Goal: Use online tool/utility: Utilize a website feature to perform a specific function

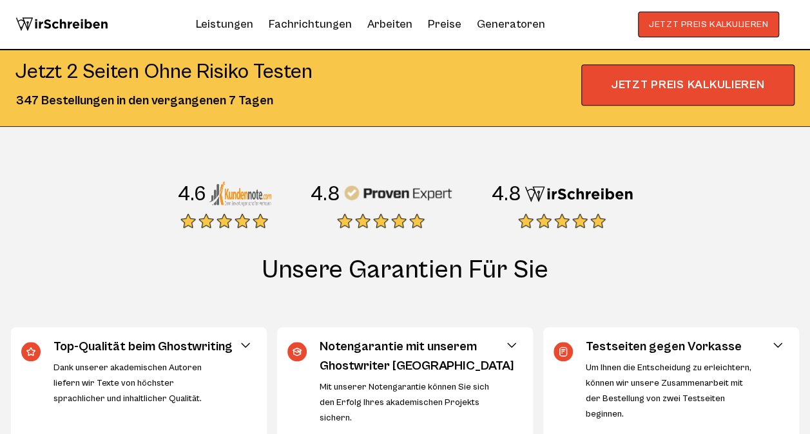
scroll to position [343, 0]
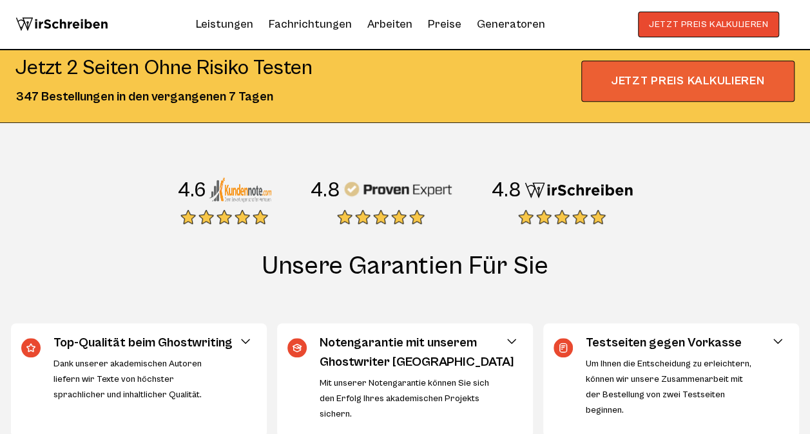
click at [626, 78] on span "JETZT PREIS KALKULIEREN" at bounding box center [687, 81] width 213 height 41
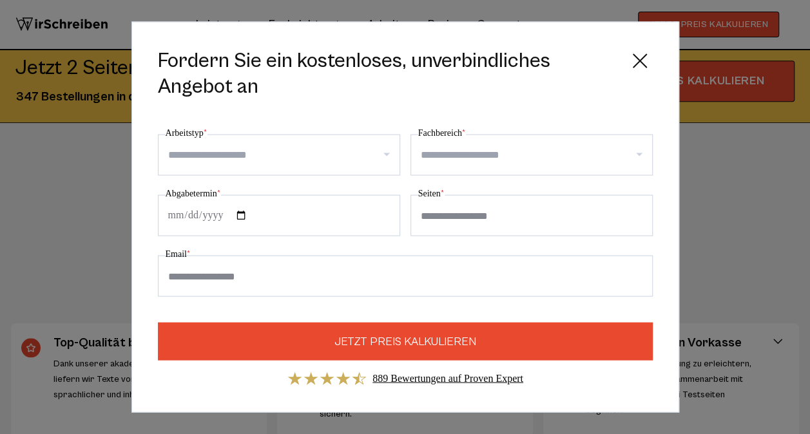
click at [439, 218] on input "Seiten *" at bounding box center [531, 215] width 242 height 41
type input "*"
click at [634, 211] on input "*" at bounding box center [531, 215] width 242 height 41
click at [639, 218] on input "*" at bounding box center [531, 215] width 242 height 41
click at [557, 216] on input "*" at bounding box center [531, 215] width 242 height 41
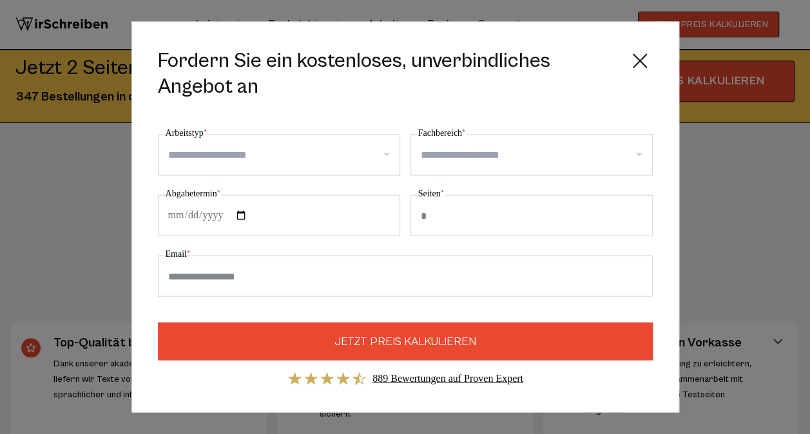
click at [636, 67] on icon at bounding box center [640, 61] width 26 height 26
